Goal: Task Accomplishment & Management: Use online tool/utility

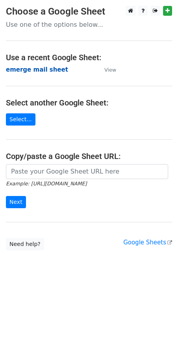
click at [28, 70] on strong "emerge mail sheet" at bounding box center [37, 69] width 62 height 7
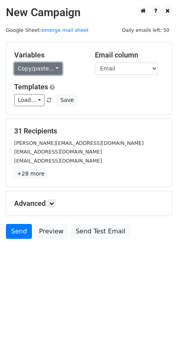
click at [46, 72] on link "Copy/paste..." at bounding box center [38, 69] width 48 height 12
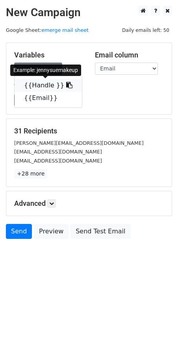
click at [55, 87] on link "{{Handle }}" at bounding box center [48, 85] width 67 height 13
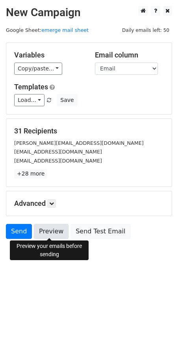
click at [47, 227] on link "Preview" at bounding box center [51, 231] width 35 height 15
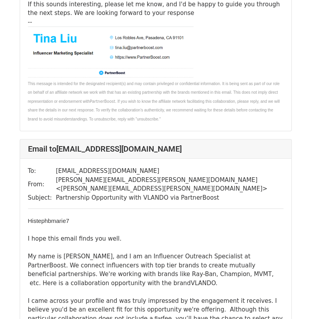
scroll to position [394, 0]
